Goal: Task Accomplishment & Management: Manage account settings

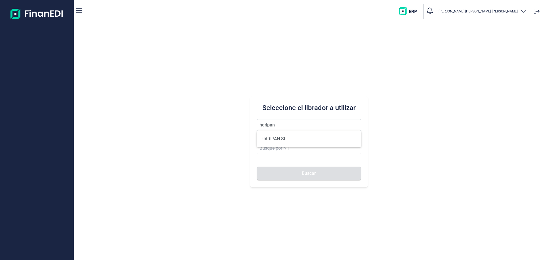
type input "haripan"
click at [257, 167] on button "Buscar" at bounding box center [309, 174] width 104 height 14
click at [293, 124] on input "haripan" at bounding box center [309, 125] width 104 height 12
click at [257, 167] on button "Buscar" at bounding box center [309, 174] width 104 height 14
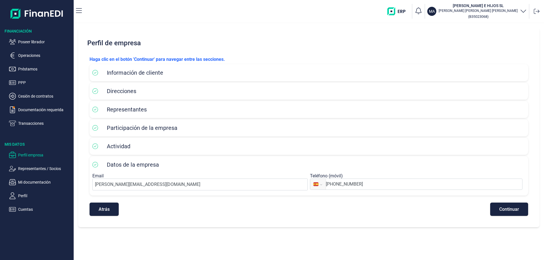
select select "ES"
drag, startPoint x: 28, startPoint y: 43, endPoint x: 66, endPoint y: 54, distance: 39.7
click at [29, 44] on p "Poseer librador" at bounding box center [44, 42] width 53 height 7
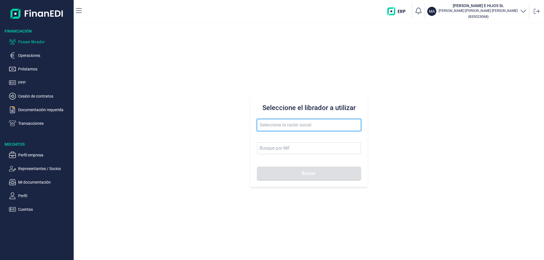
click at [274, 122] on input "text" at bounding box center [309, 125] width 104 height 12
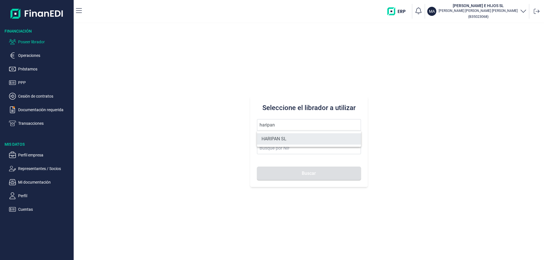
click at [281, 134] on li "HARIPAN SL" at bounding box center [309, 138] width 104 height 11
type input "HARIPAN SL"
type input "B38027827"
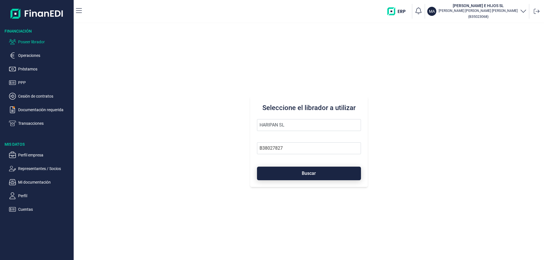
click at [298, 177] on button "Buscar" at bounding box center [309, 174] width 104 height 14
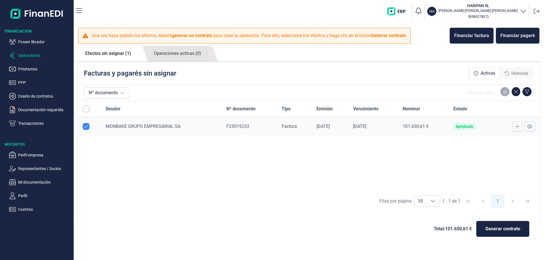
checkbox input "true"
click at [29, 96] on p "Cesión de contratos" at bounding box center [44, 96] width 53 height 7
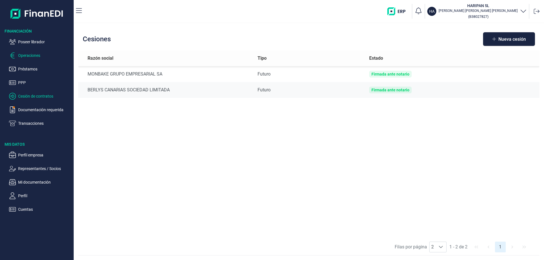
click at [26, 57] on p "Operaciones" at bounding box center [44, 55] width 53 height 7
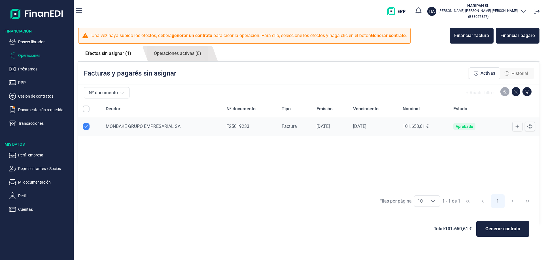
checkbox input "true"
click at [185, 55] on link "Operaciones activas (0)" at bounding box center [177, 54] width 61 height 16
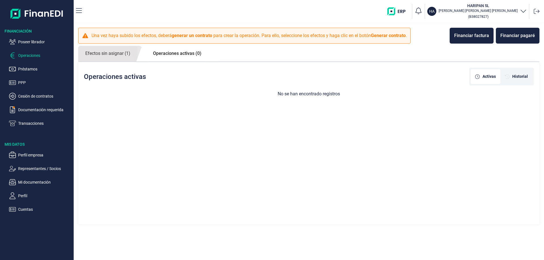
click at [32, 54] on p "Operaciones" at bounding box center [44, 55] width 53 height 7
click at [465, 38] on div "Financiar factura" at bounding box center [471, 35] width 35 height 7
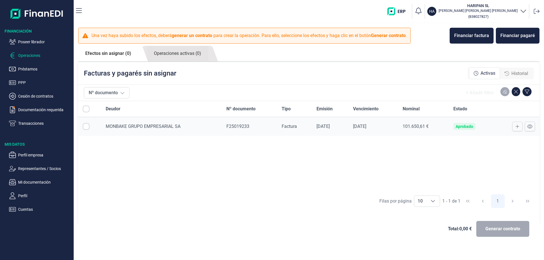
checkbox input "true"
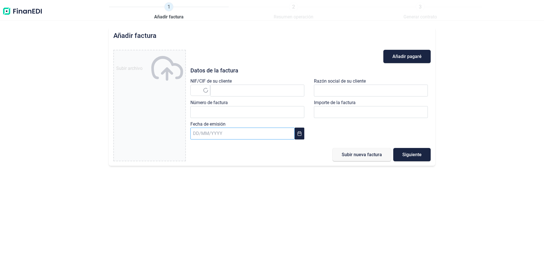
type input "0,00 €"
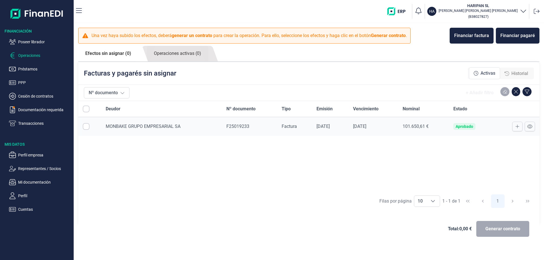
checkbox input "true"
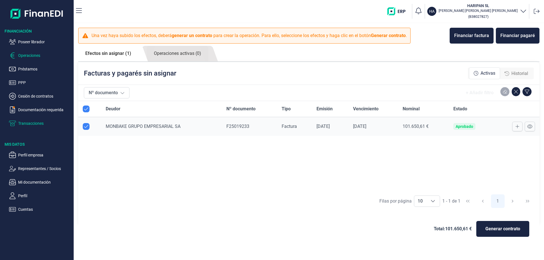
click at [38, 124] on p "Transacciones" at bounding box center [44, 123] width 53 height 7
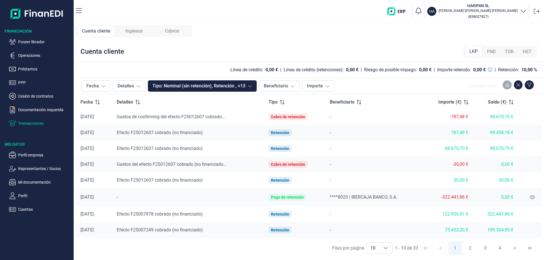
scroll to position [33, 0]
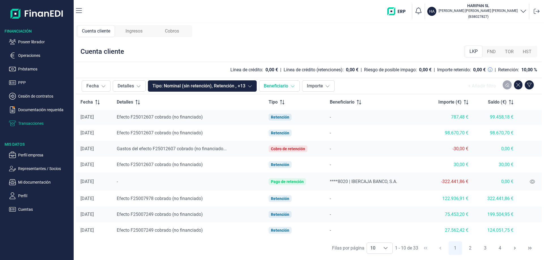
click at [292, 88] on icon at bounding box center [292, 86] width 5 height 5
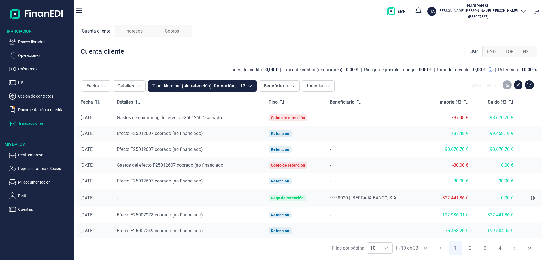
scroll to position [0, 0]
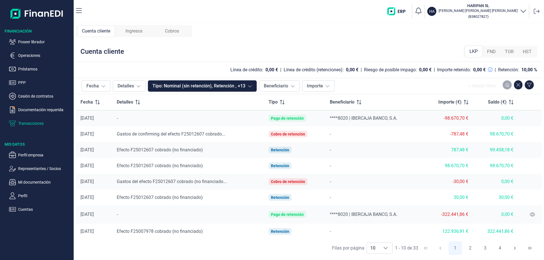
click at [497, 52] on div "FND" at bounding box center [492, 51] width 18 height 11
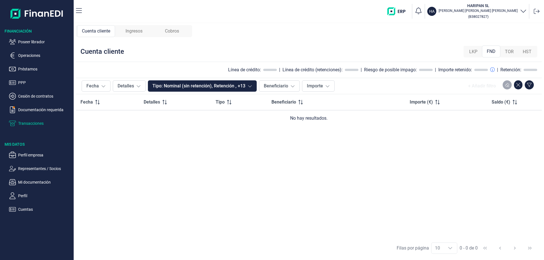
click at [506, 52] on span "TOR" at bounding box center [509, 51] width 9 height 7
click at [522, 50] on div "HST" at bounding box center [527, 51] width 18 height 11
click at [469, 52] on div "LKP" at bounding box center [473, 51] width 17 height 11
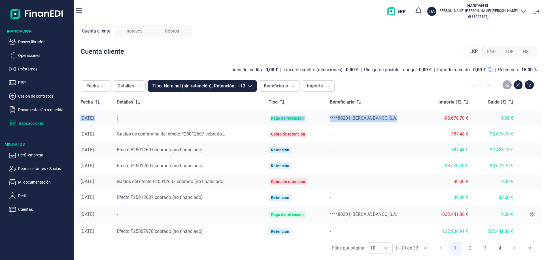
drag, startPoint x: 413, startPoint y: 116, endPoint x: 80, endPoint y: 121, distance: 333.6
click at [80, 121] on tr "19/06/2025 - Pago de retención ****8020 | IBERCAJA BANCO, S.A. -98.670,70 € 0,0…" at bounding box center [309, 119] width 466 height 16
click at [78, 114] on td "19/06/2025" at bounding box center [94, 119] width 36 height 16
drag, startPoint x: 76, startPoint y: 116, endPoint x: 525, endPoint y: 117, distance: 448.9
click at [525, 117] on tr "19/06/2025 - Pago de retención ****8020 | IBERCAJA BANCO, S.A. -98.670,70 € 0,0…" at bounding box center [309, 119] width 466 height 16
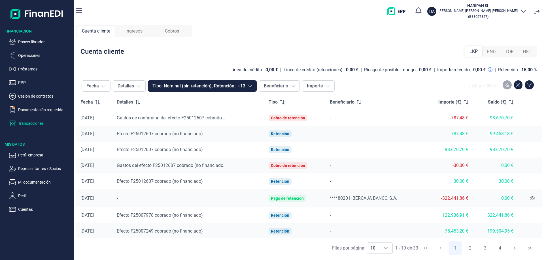
scroll to position [33, 0]
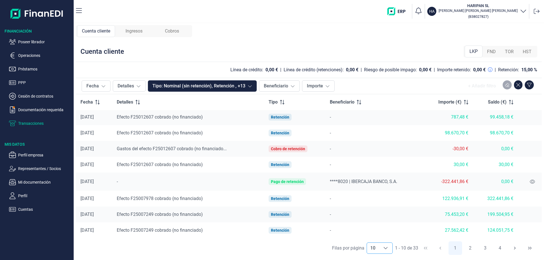
click at [391, 248] on div "Choose" at bounding box center [386, 248] width 14 height 11
click at [382, 239] on li "100" at bounding box center [379, 236] width 26 height 14
type input "100"
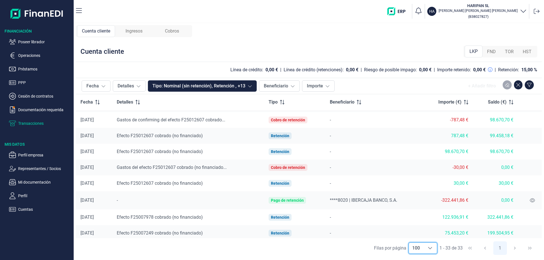
scroll to position [5, 0]
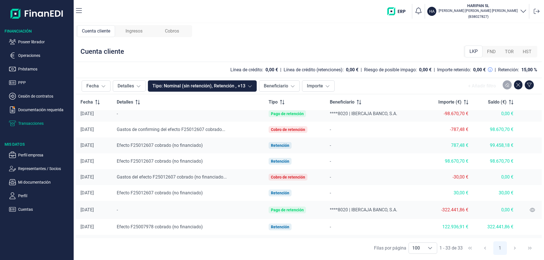
click at [139, 33] on span "Ingresos" at bounding box center [134, 31] width 17 height 7
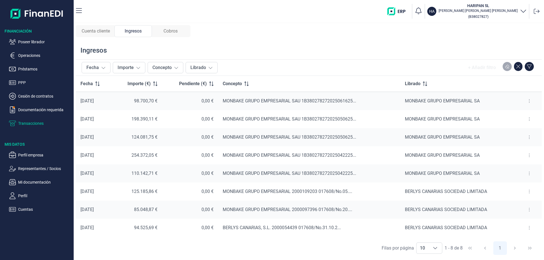
click at [185, 27] on div "Cobros" at bounding box center [170, 31] width 37 height 12
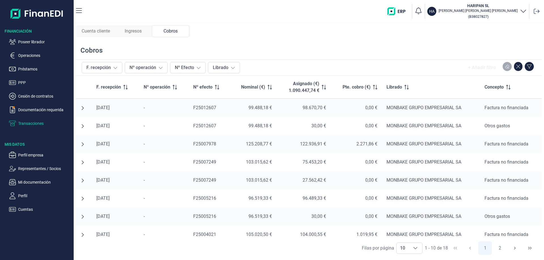
click at [85, 31] on span "Cuenta cliente" at bounding box center [96, 31] width 28 height 7
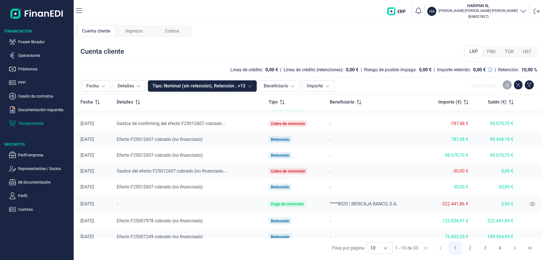
scroll to position [33, 0]
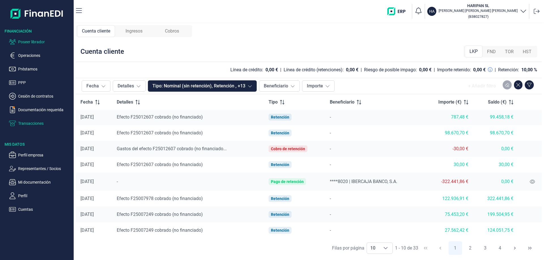
click at [31, 43] on p "Poseer librador" at bounding box center [44, 42] width 53 height 7
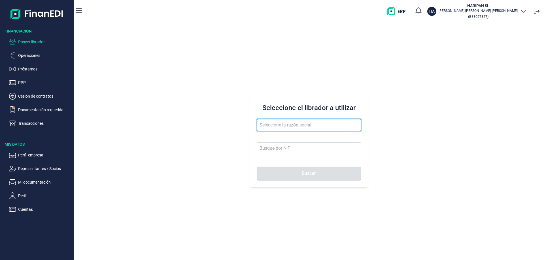
click at [303, 123] on input "text" at bounding box center [309, 125] width 104 height 12
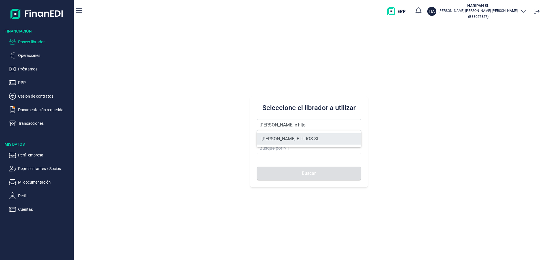
click at [288, 141] on li "MARTIN E HIJOS SL" at bounding box center [309, 138] width 104 height 11
type input "MARTIN E HIJOS SL"
type input "B35023068"
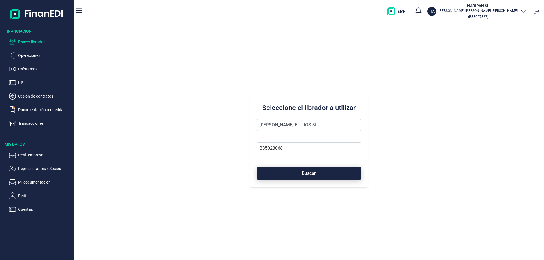
click at [303, 172] on span "Buscar" at bounding box center [309, 173] width 14 height 4
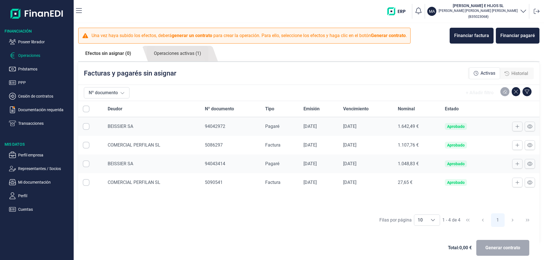
checkbox input "true"
click at [21, 153] on p "Perfil empresa" at bounding box center [44, 155] width 53 height 7
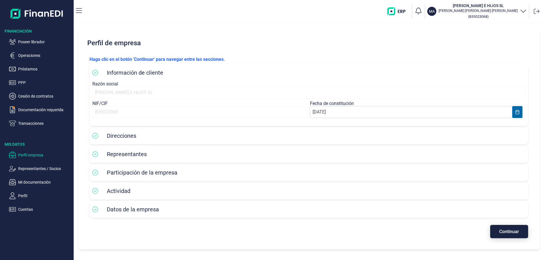
click at [510, 234] on span "Continuar" at bounding box center [509, 232] width 20 height 4
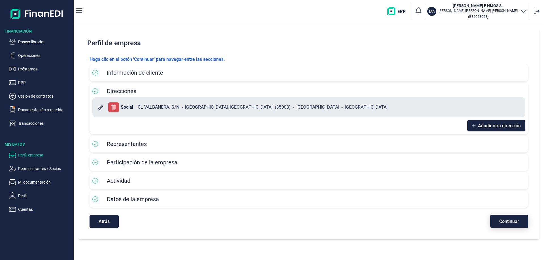
click at [510, 234] on div "Perfil de empresa Haga clic en el botón 'Continuar' para navegar entre las secc…" at bounding box center [308, 134] width 461 height 212
click at [510, 228] on button "Continuar" at bounding box center [509, 221] width 38 height 13
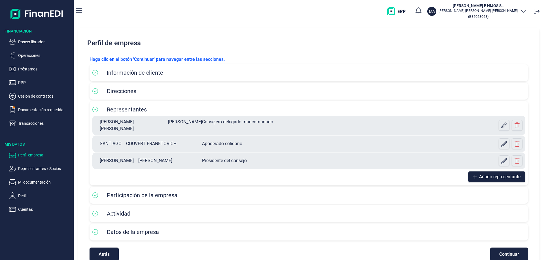
click at [402, 123] on div "JUAN JOSÉ ANDRÉS ALVEZ Consejero delegado mancomunado" at bounding box center [255, 126] width 321 height 14
click at [505, 126] on button at bounding box center [504, 125] width 11 height 11
select select "ES"
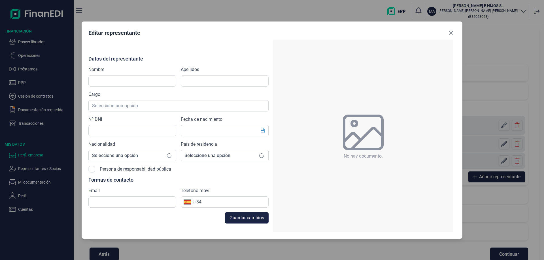
type input "JUAN JOSÉ"
type input "ANDRÉS ALVEZ"
type input "11813426M"
type input "antonio.martin@maresalogistica.com"
type input "+34 627 54 68 44"
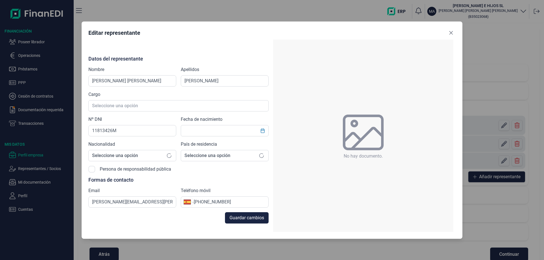
type input "27/11/1968"
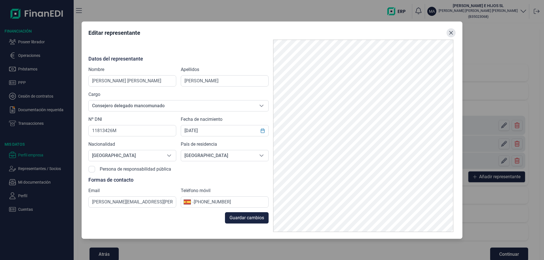
click at [453, 34] on button "Close" at bounding box center [451, 32] width 9 height 9
